Goal: Task Accomplishment & Management: Complete application form

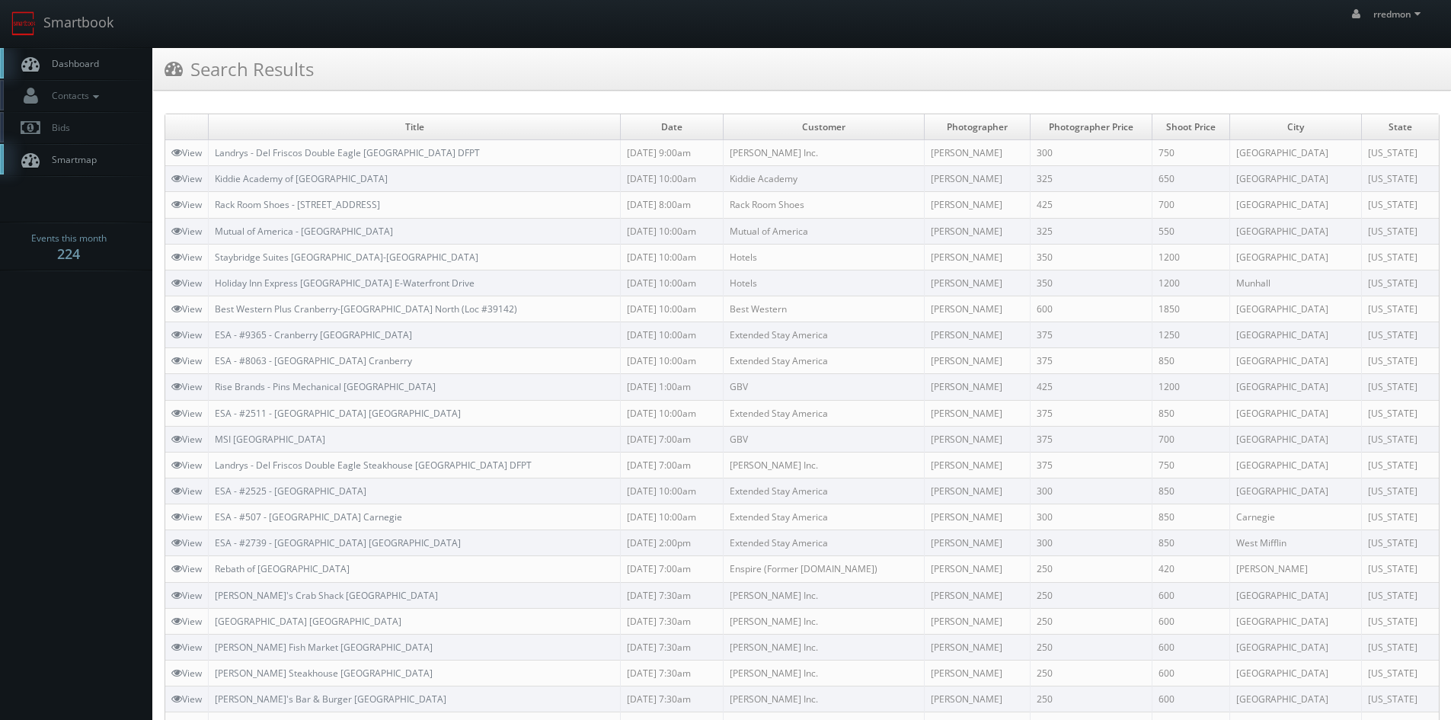
click at [98, 66] on span "Dashboard" at bounding box center [71, 63] width 55 height 13
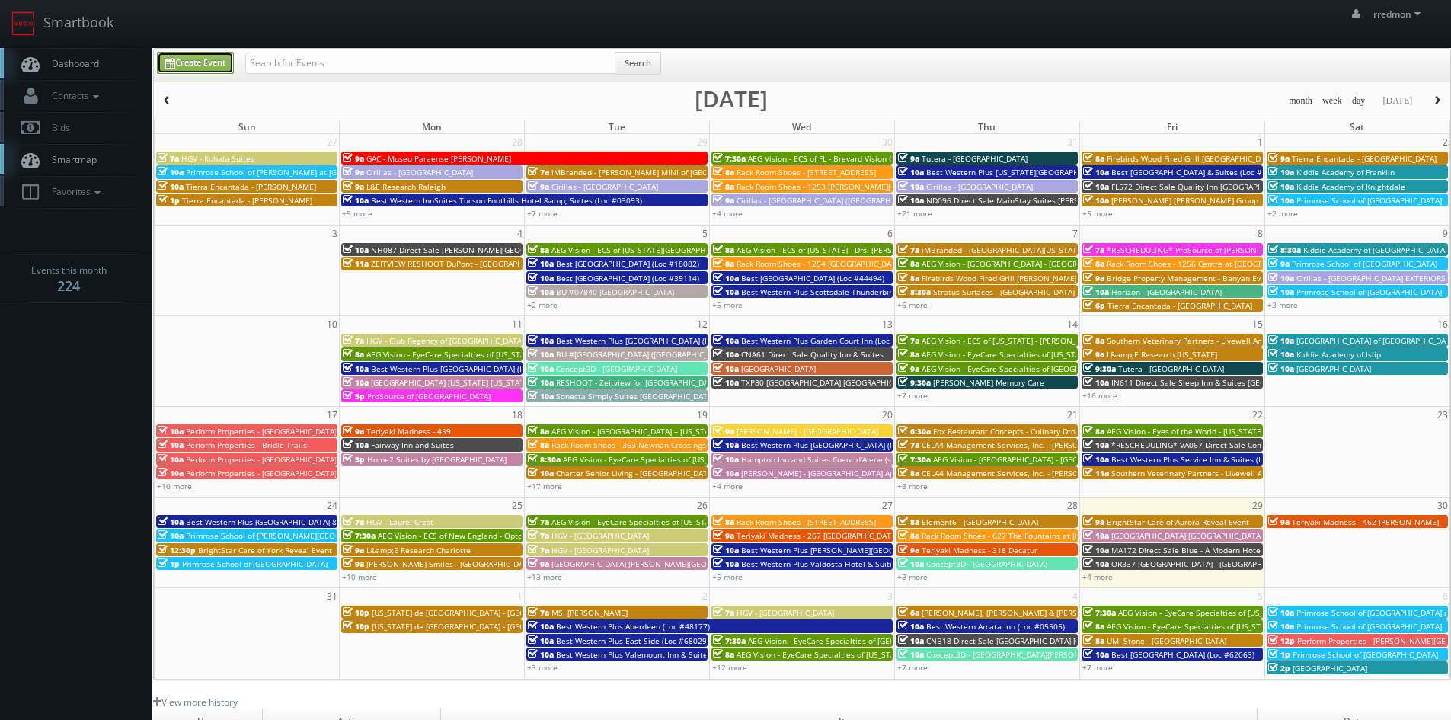
click at [203, 62] on link "Create Event" at bounding box center [195, 63] width 77 height 22
type input "[DATE]"
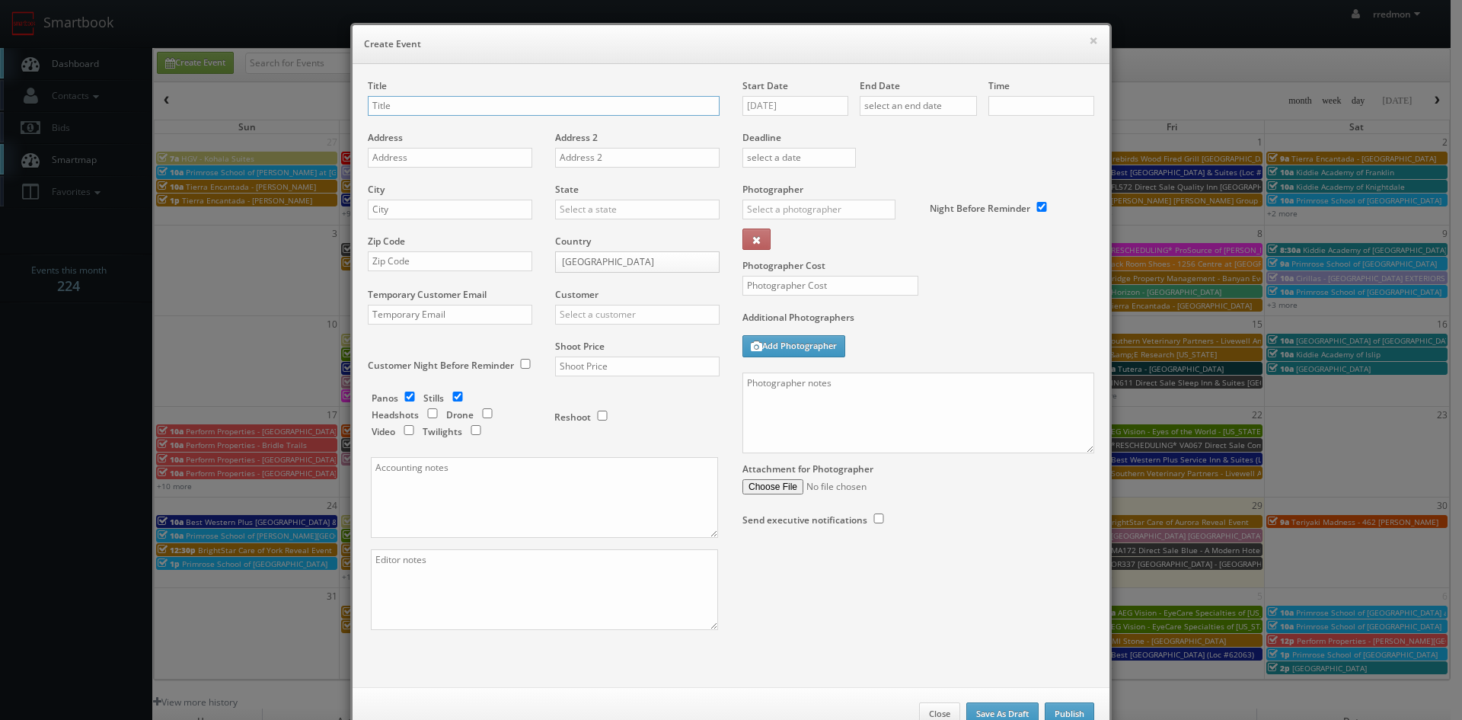
checkbox input "true"
type input "10:00am"
checkbox input "true"
type input "Eva-Last - Highlands Golf Club"
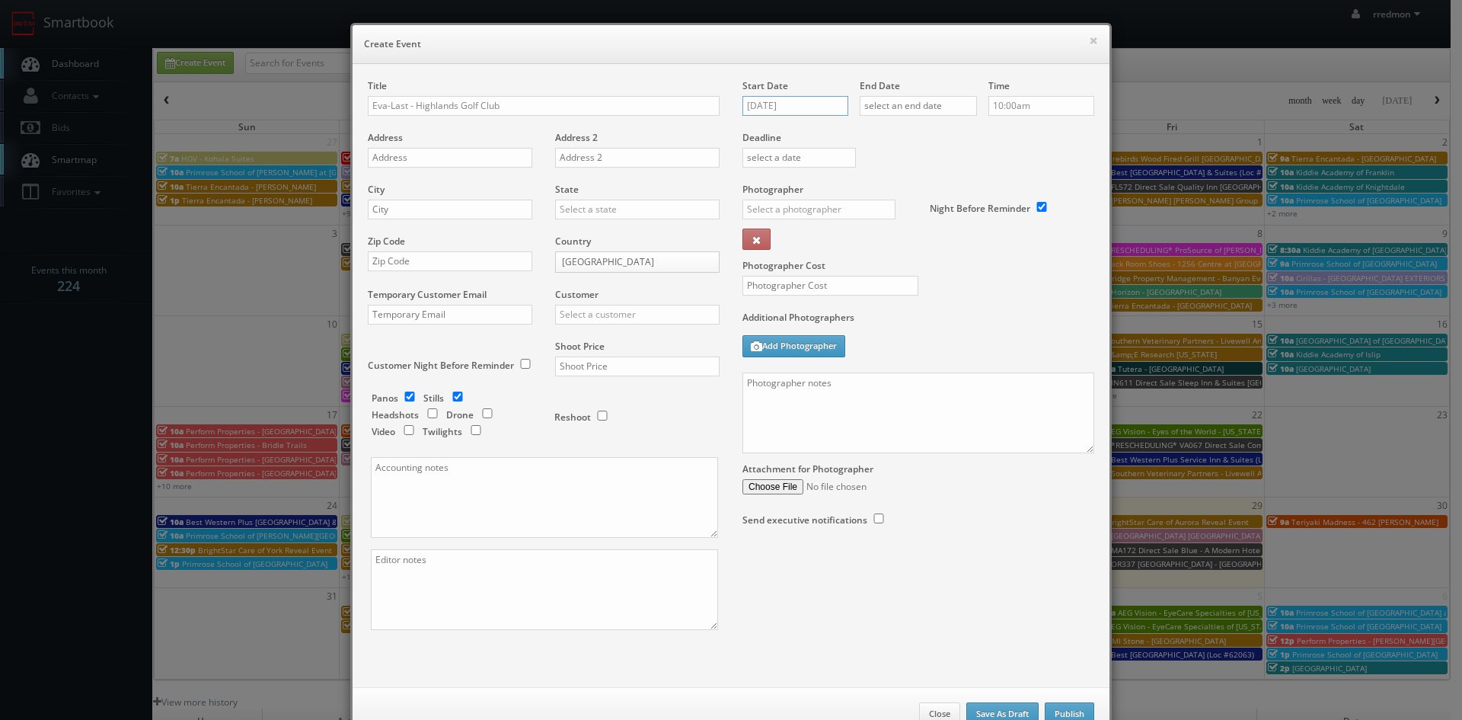
click at [762, 110] on input "[DATE]" at bounding box center [796, 106] width 106 height 20
click at [836, 292] on td "4" at bounding box center [842, 288] width 21 height 22
type input "[DATE]"
click at [922, 111] on input "text" at bounding box center [918, 106] width 117 height 20
click at [964, 286] on td "4" at bounding box center [959, 288] width 21 height 22
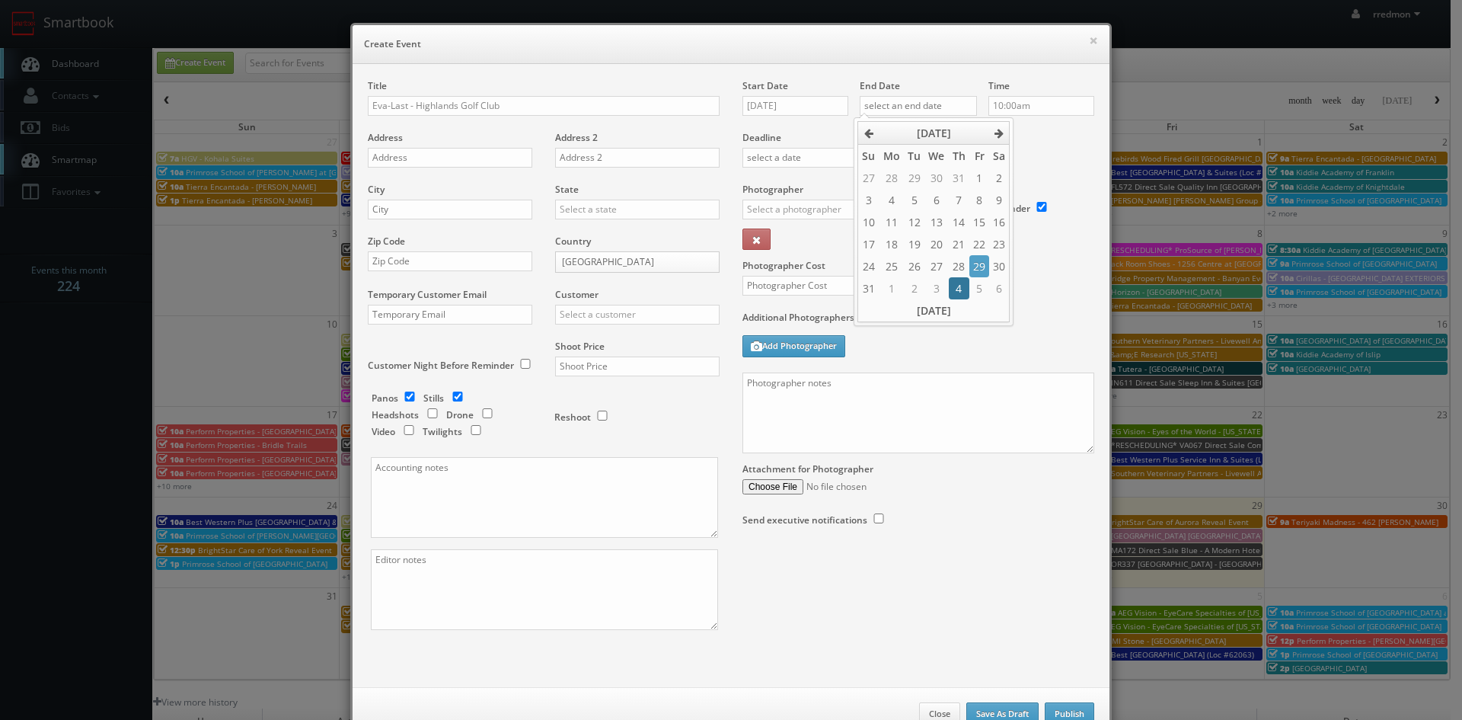
type input "[DATE]"
click at [1035, 106] on input "10:00am" at bounding box center [1042, 106] width 106 height 20
type input "9:00am"
click at [1012, 152] on li "9:00am" at bounding box center [1012, 149] width 58 height 18
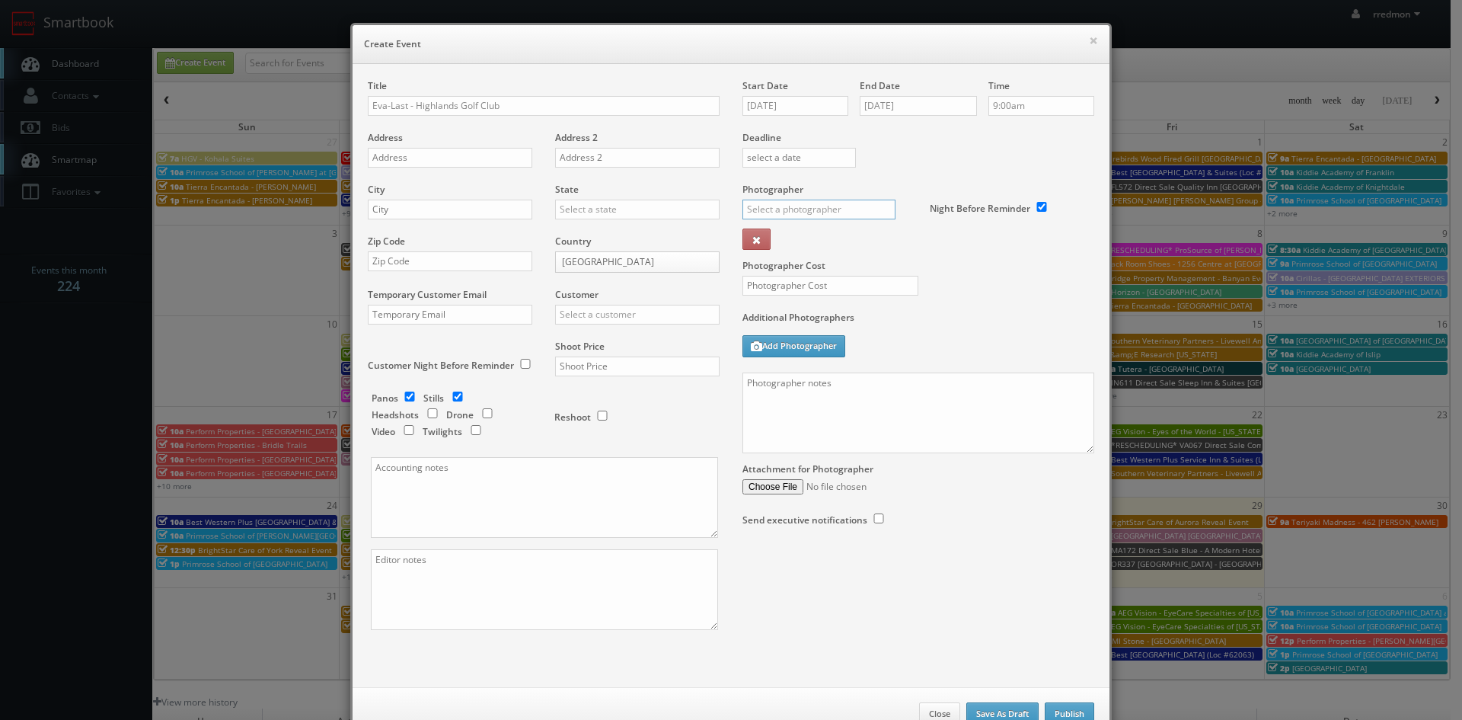
click at [809, 205] on input "text" at bounding box center [819, 210] width 153 height 20
click at [814, 236] on div "[PERSON_NAME]" at bounding box center [824, 243] width 163 height 25
type input "[PERSON_NAME]"
click at [829, 283] on input "text" at bounding box center [831, 286] width 176 height 20
type input "250"
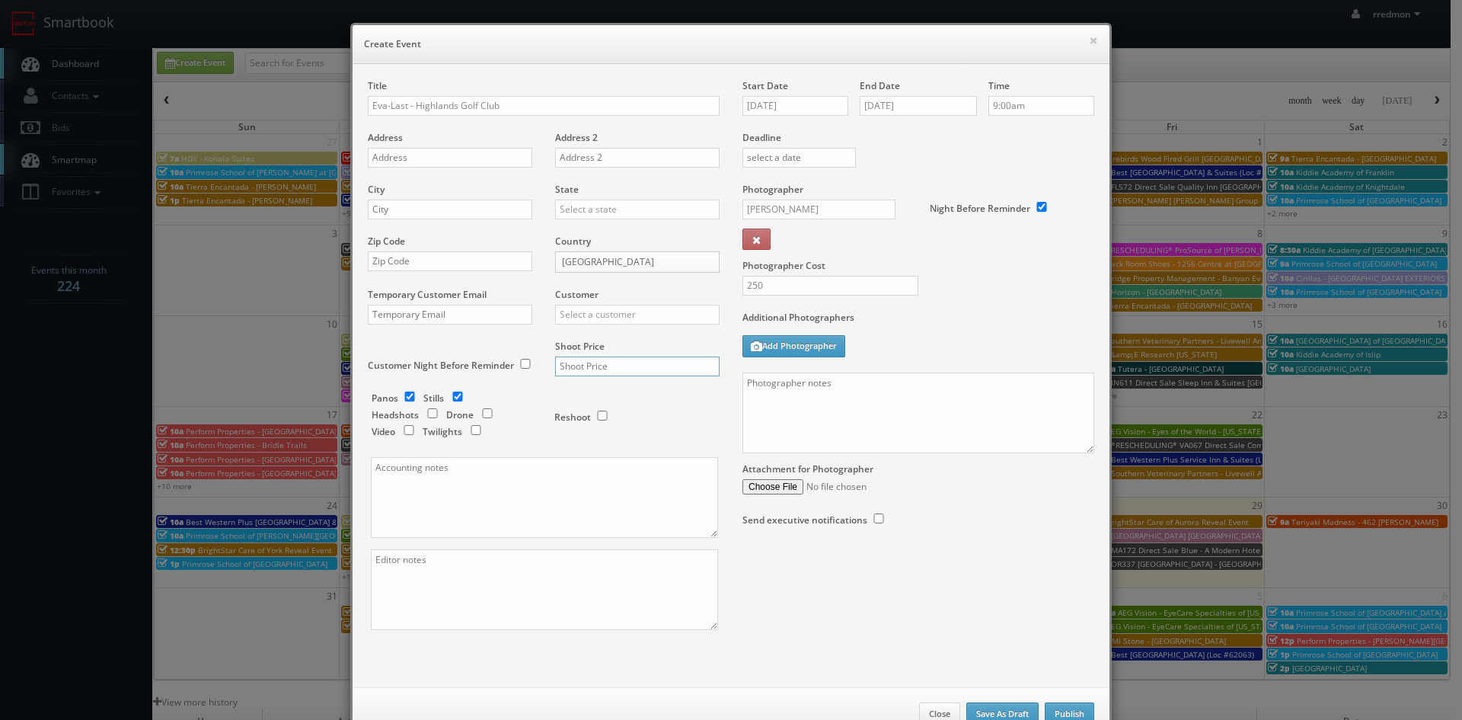
click at [632, 372] on input "text" at bounding box center [637, 366] width 165 height 20
type input "700"
click at [401, 392] on input "checkbox" at bounding box center [409, 397] width 23 height 10
checkbox input "false"
click at [429, 157] on input "text" at bounding box center [450, 158] width 165 height 20
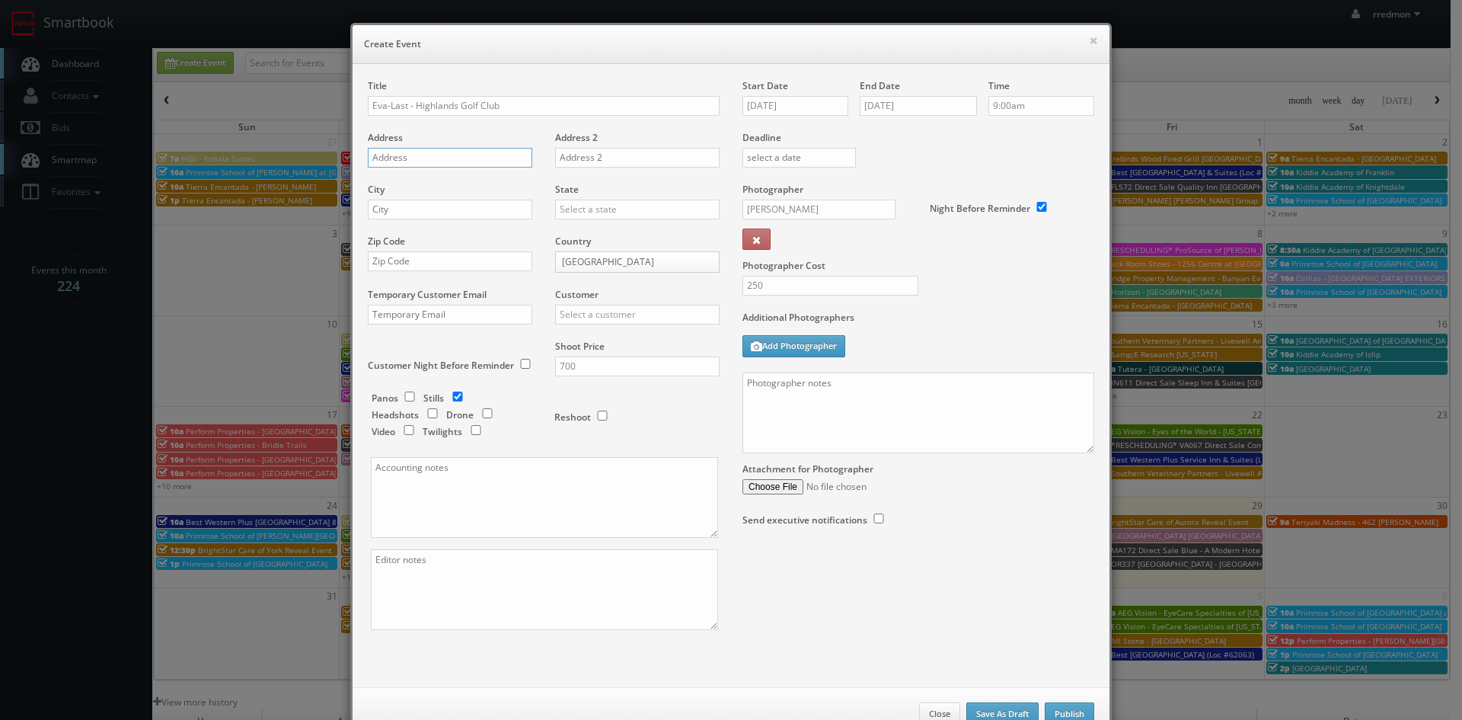
paste input "[STREET_ADDRESS]"
type input "[STREET_ADDRESS]"
click at [450, 212] on input "text" at bounding box center [450, 210] width 165 height 20
paste input "[GEOGRAPHIC_DATA]"
type input "[GEOGRAPHIC_DATA]"
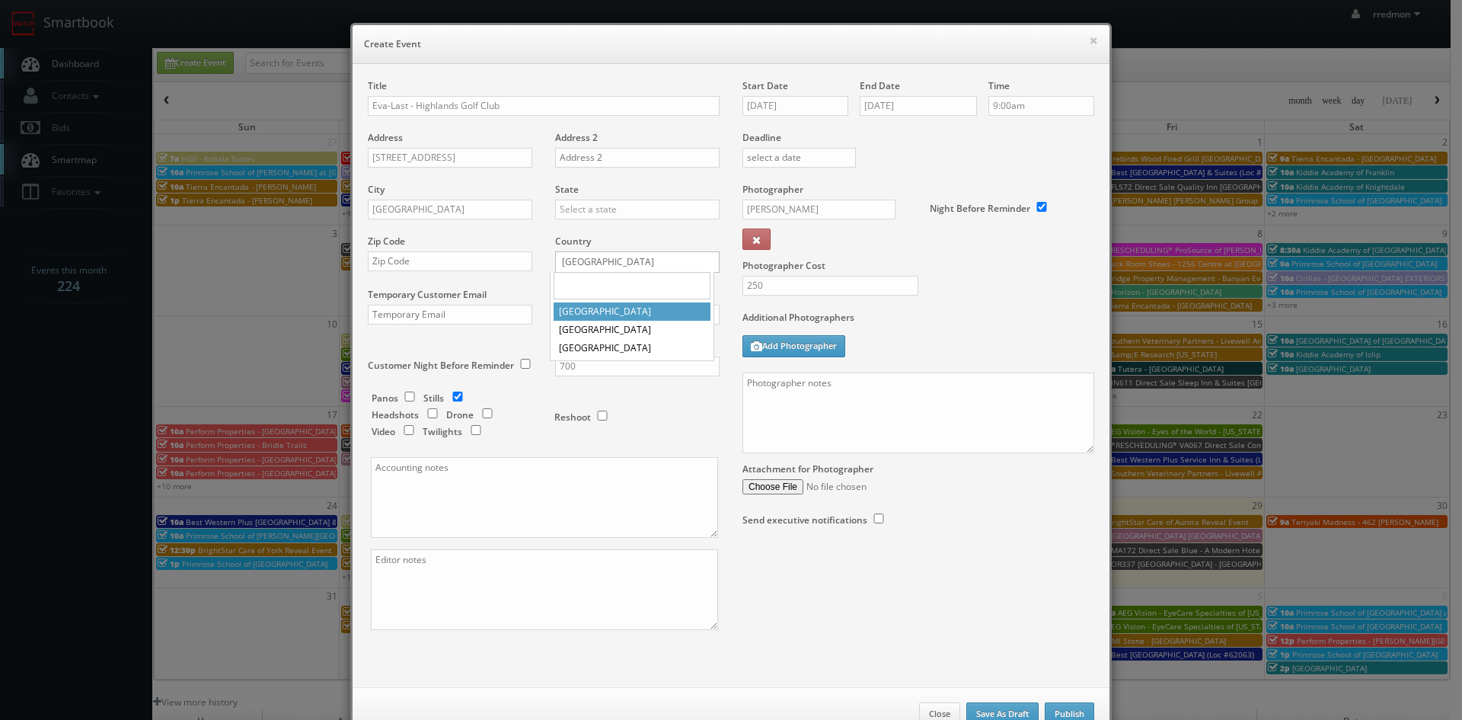
click at [606, 265] on body "Smartbook Toggle Side Navigation Toggle Top Navigation rredmon rredmon Profile …" at bounding box center [725, 497] width 1451 height 994
select select "[GEOGRAPHIC_DATA]"
click at [619, 314] on input "text" at bounding box center [637, 315] width 165 height 20
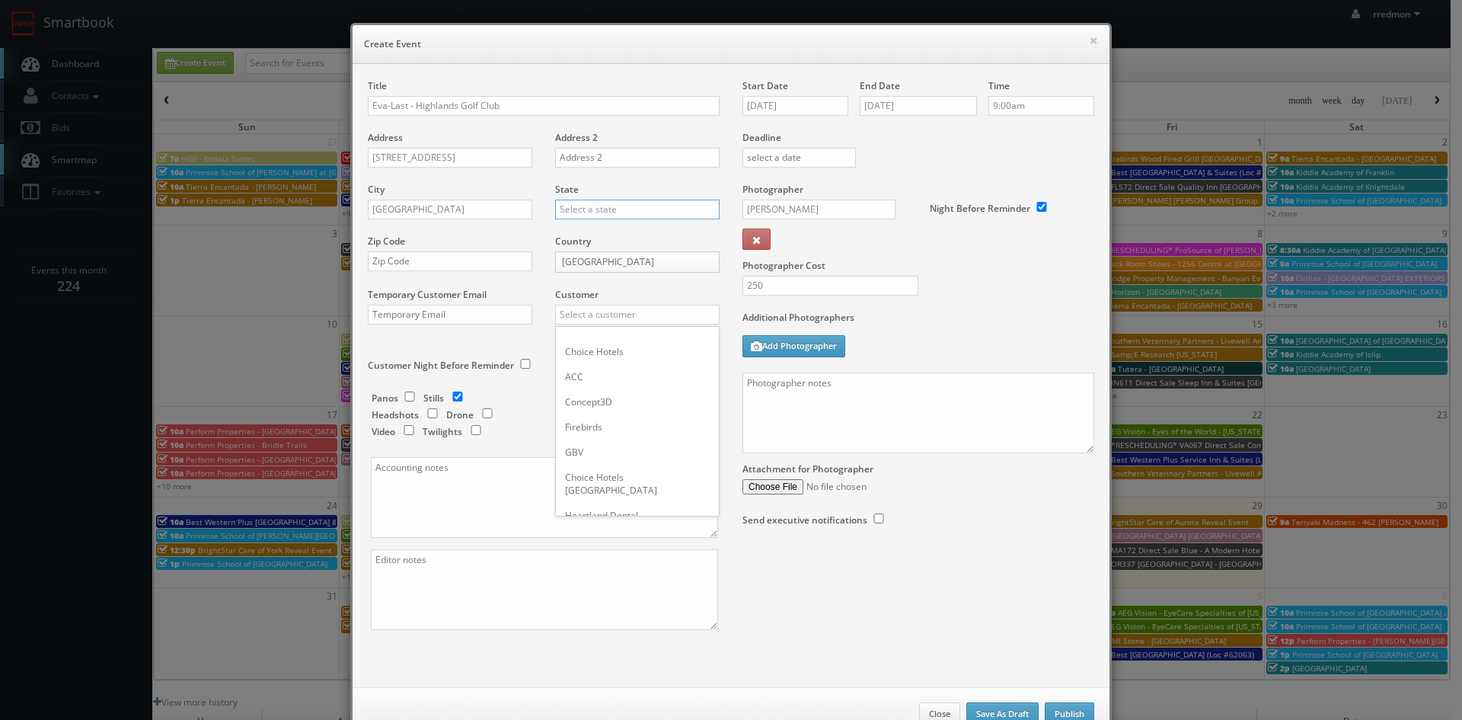
click at [601, 206] on input "text" at bounding box center [637, 210] width 165 height 20
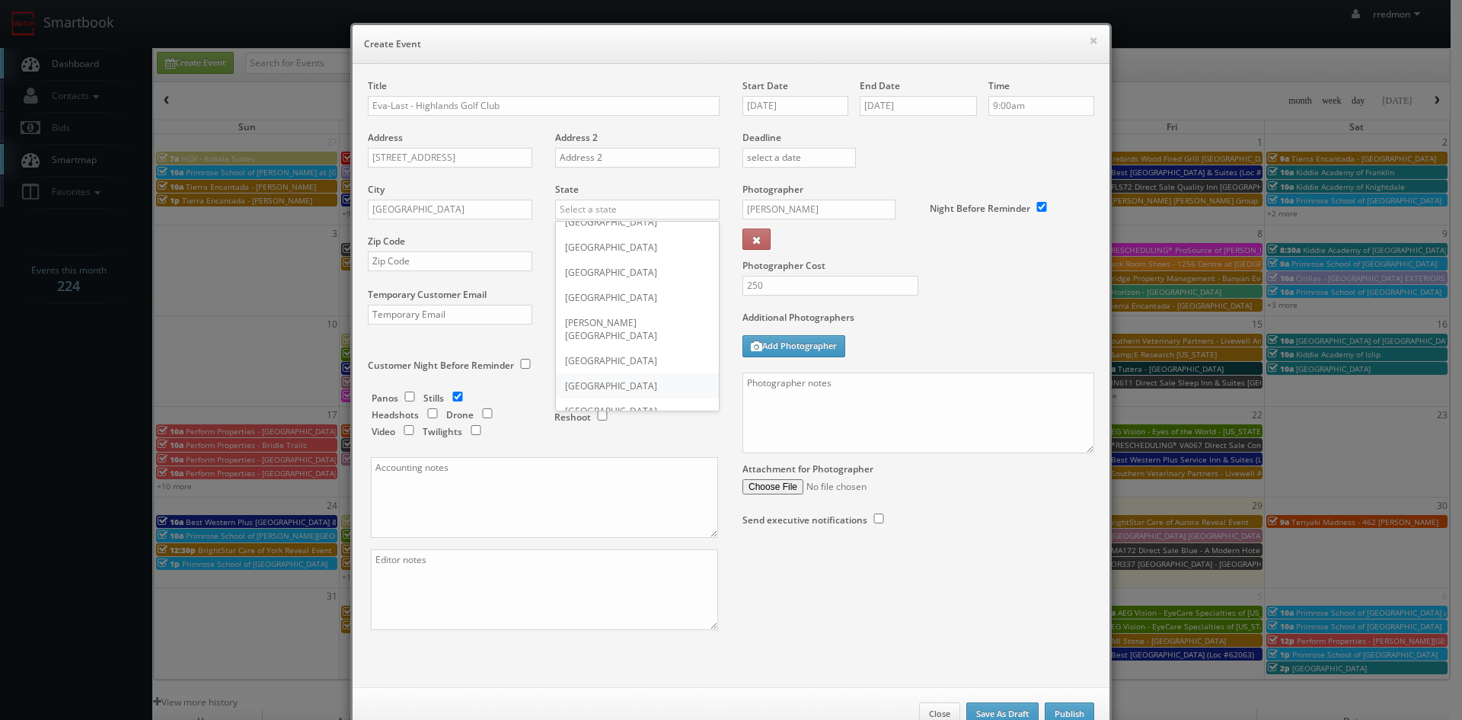
click at [617, 373] on div "[GEOGRAPHIC_DATA]" at bounding box center [637, 385] width 163 height 25
type input "[GEOGRAPHIC_DATA]"
click at [497, 267] on input "text" at bounding box center [450, 261] width 165 height 20
paste input "T5W 4N5"
type input "T5W 4N5"
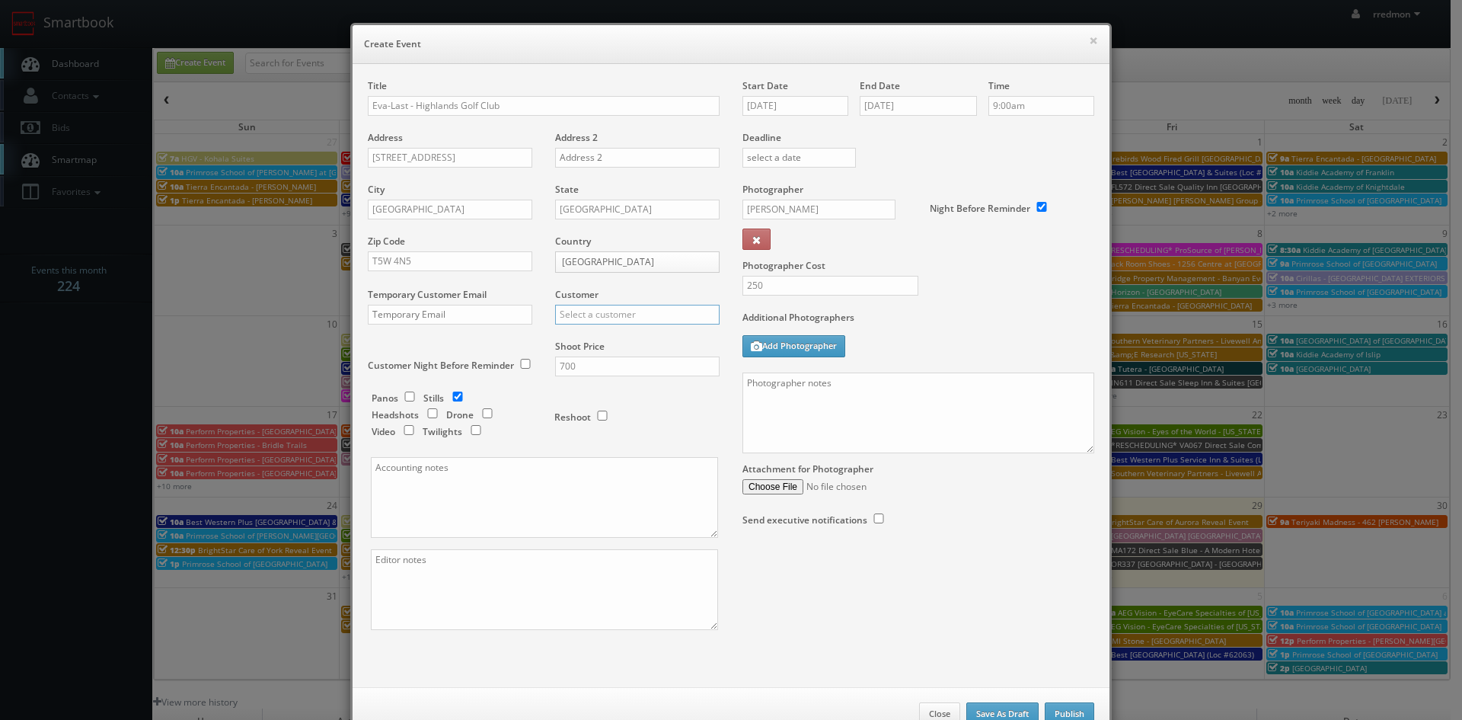
click at [637, 318] on input "text" at bounding box center [637, 315] width 165 height 20
click at [608, 456] on div "GBV" at bounding box center [637, 452] width 163 height 25
type input "GBV"
click at [836, 387] on textarea at bounding box center [919, 412] width 352 height 81
type textarea "O"
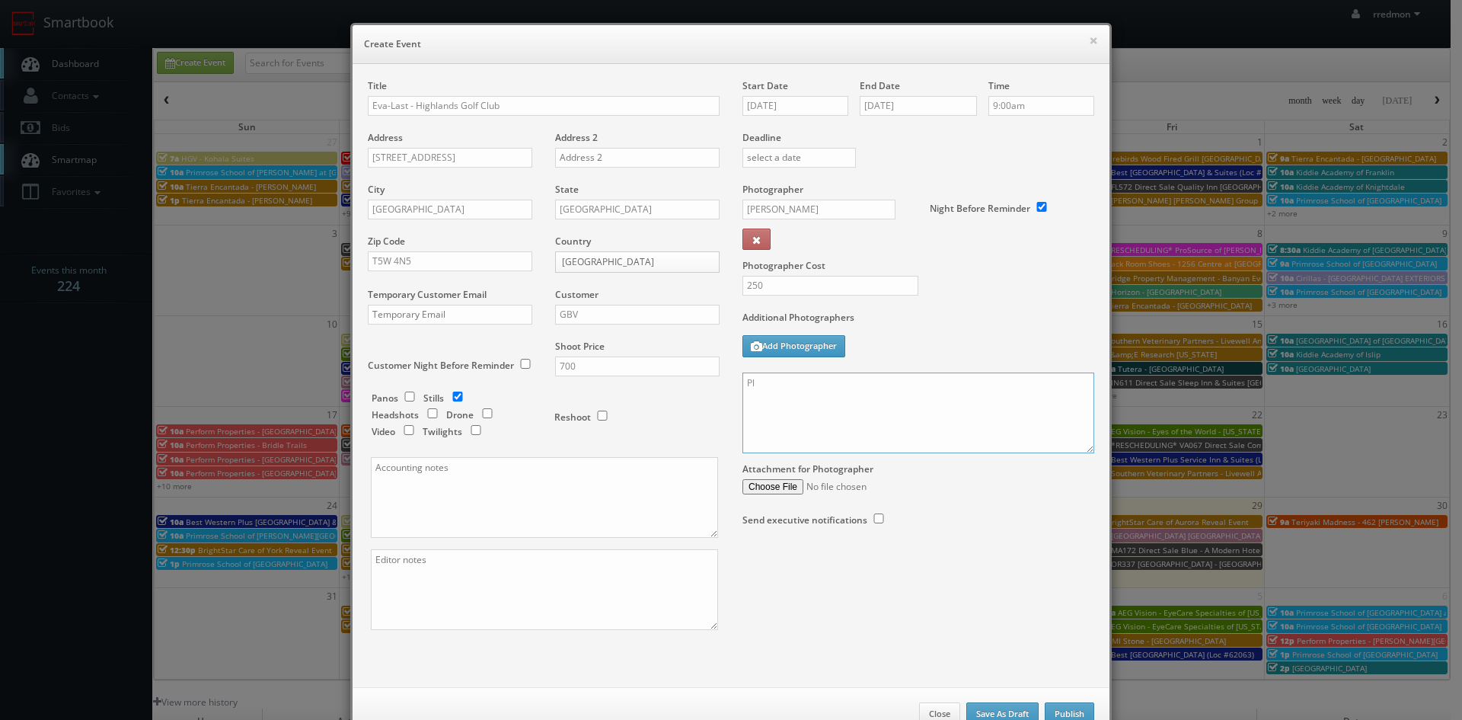
type textarea "P"
paste textarea "For stills: We need to deliver __ stills to the client so we ask that you take …"
click at [783, 382] on textarea "For stills: We need to deliver __ stills to the client so we ask that you take …" at bounding box center [919, 412] width 352 height 81
click at [833, 382] on textarea "We need to deliver __ stills to the client so we ask that you take at least __ …" at bounding box center [919, 412] width 352 height 81
click at [1053, 385] on textarea "We need to deliver 10 stills to the client so we ask that you take at least __ …" at bounding box center [919, 412] width 352 height 81
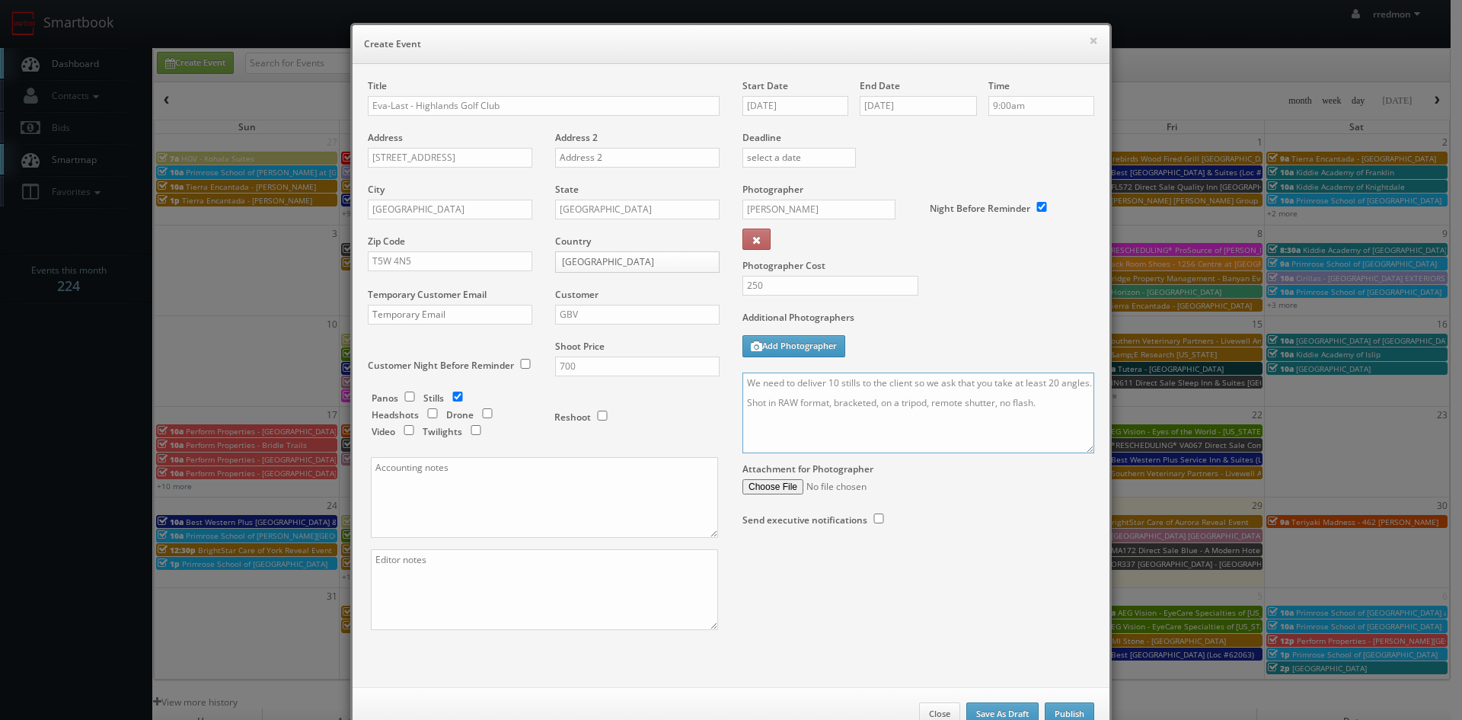
click at [743, 421] on textarea "We need to deliver 10 stills to the client so we ask that you take at least 20 …" at bounding box center [919, 412] width 352 height 81
click at [1072, 403] on textarea "We need to deliver 10 stills to the client so we ask that you take at least 20 …" at bounding box center [919, 412] width 352 height 81
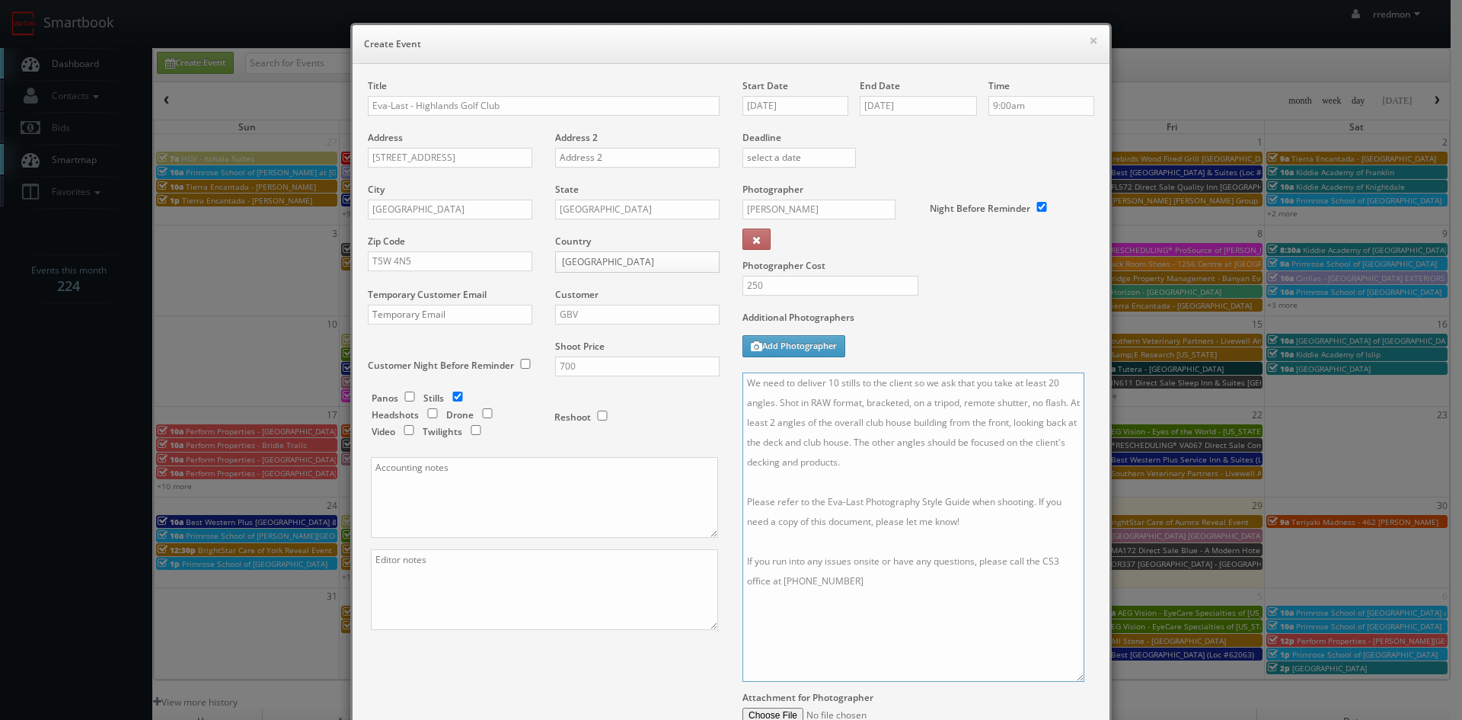
drag, startPoint x: 1081, startPoint y: 450, endPoint x: 1071, endPoint y: 679, distance: 228.7
click at [1071, 679] on textarea "We need to deliver 10 stills to the client so we ask that you take at least 20 …" at bounding box center [914, 526] width 342 height 309
click at [890, 440] on textarea "We need to deliver 10 stills to the client so we ask that you take at least 20 …" at bounding box center [914, 526] width 342 height 309
click at [905, 471] on textarea "We need to deliver 10 stills to the client so we ask that you take at least 20 …" at bounding box center [914, 526] width 342 height 309
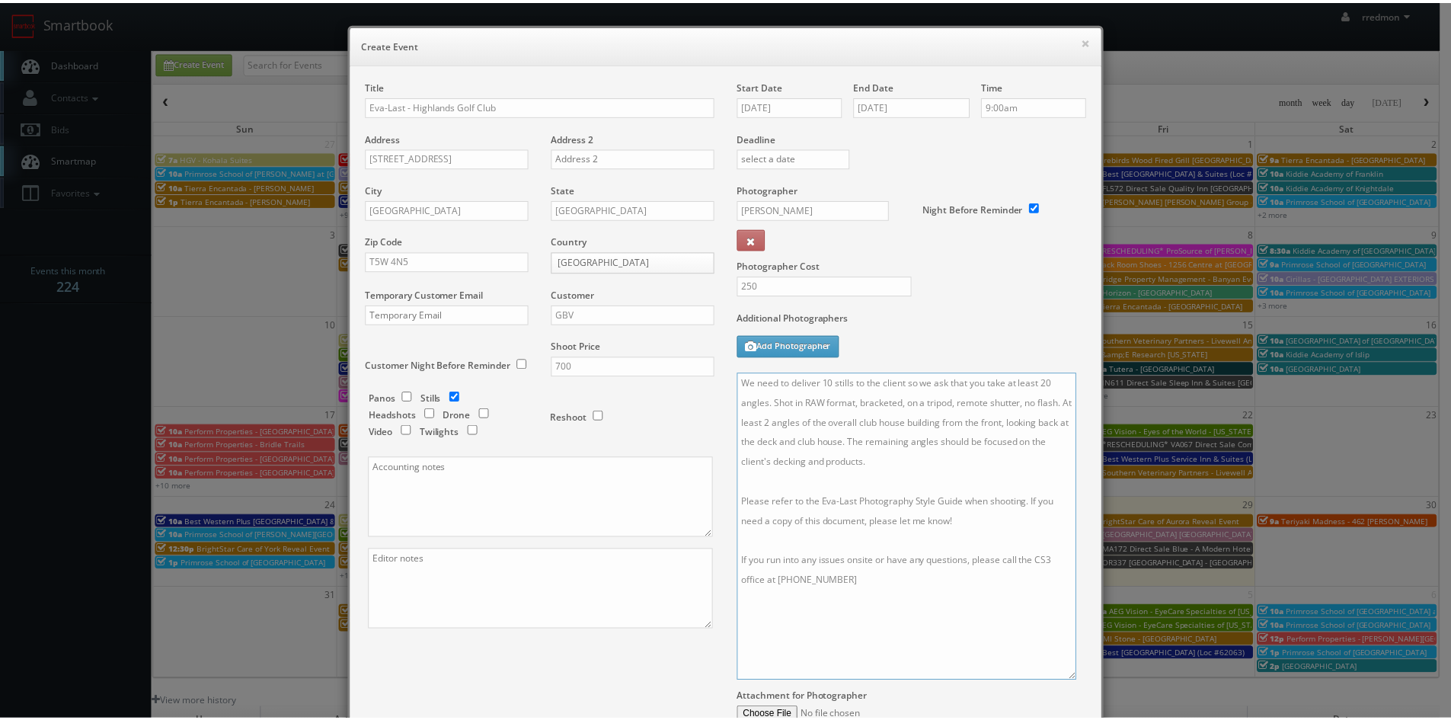
scroll to position [174, 0]
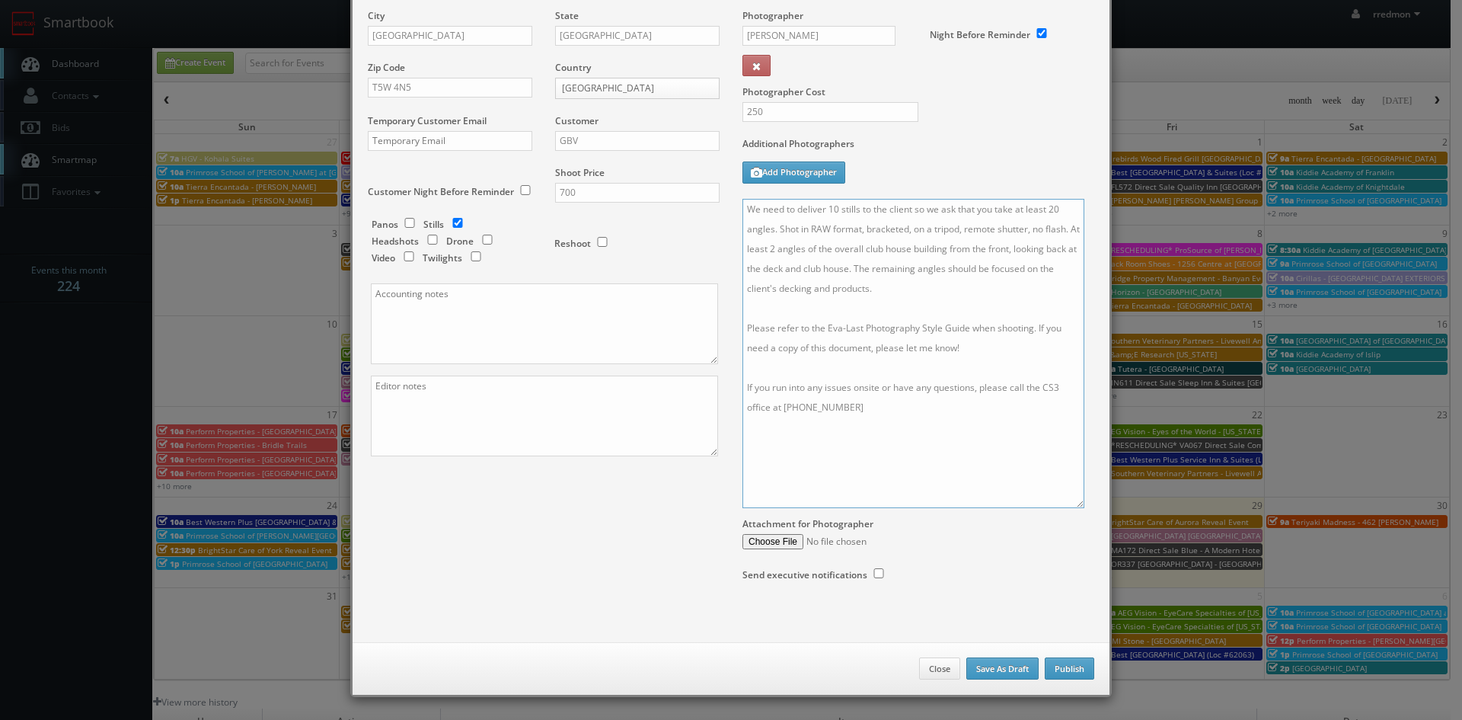
type textarea "We need to deliver 10 stills to the client so we ask that you take at least 20 …"
click at [1053, 672] on button "Publish" at bounding box center [1070, 668] width 50 height 23
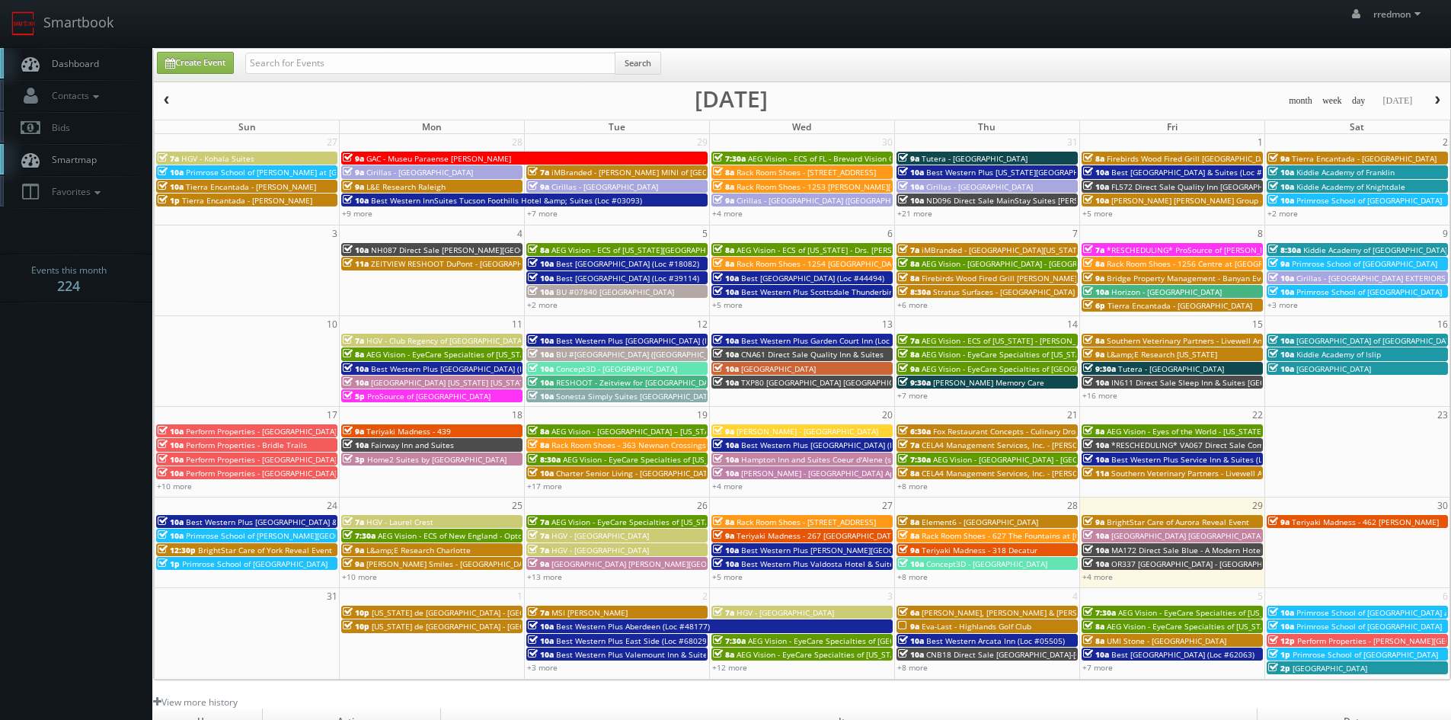
scroll to position [76, 0]
